Goal: Register for event/course

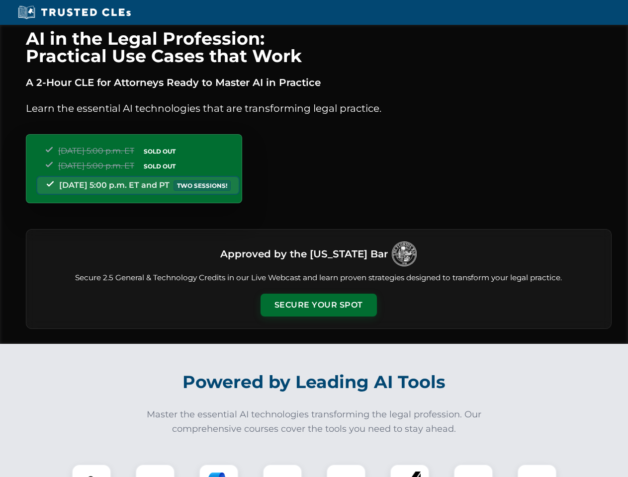
click at [318, 305] on button "Secure Your Spot" at bounding box center [319, 305] width 116 height 23
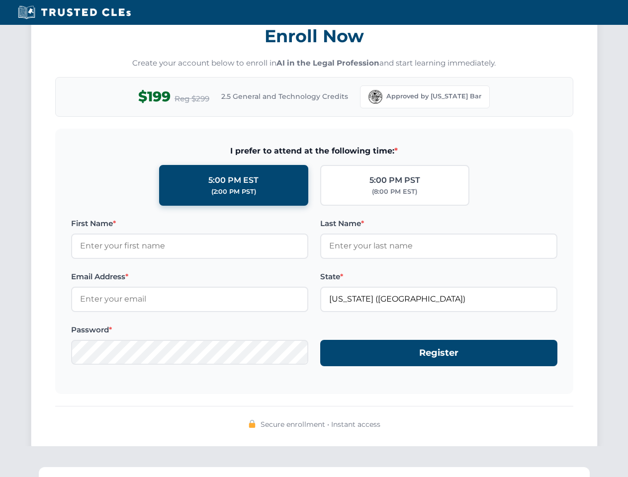
scroll to position [976, 0]
